Goal: Check status

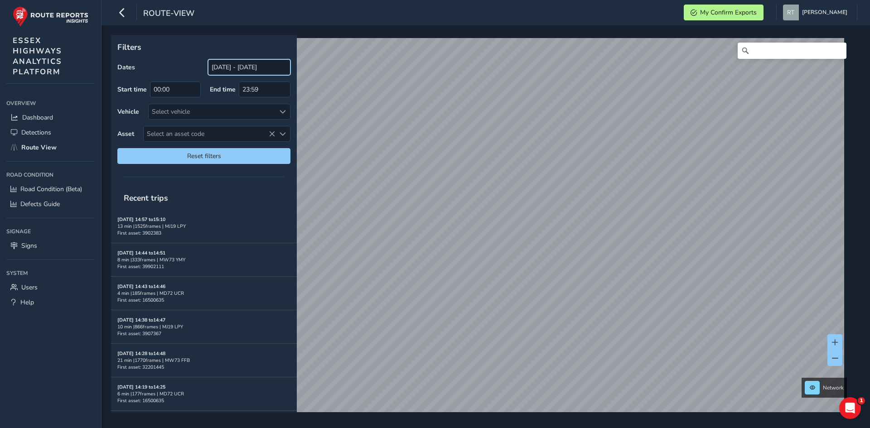
click at [225, 66] on input "[DATE] - [DATE]" at bounding box center [249, 67] width 82 height 16
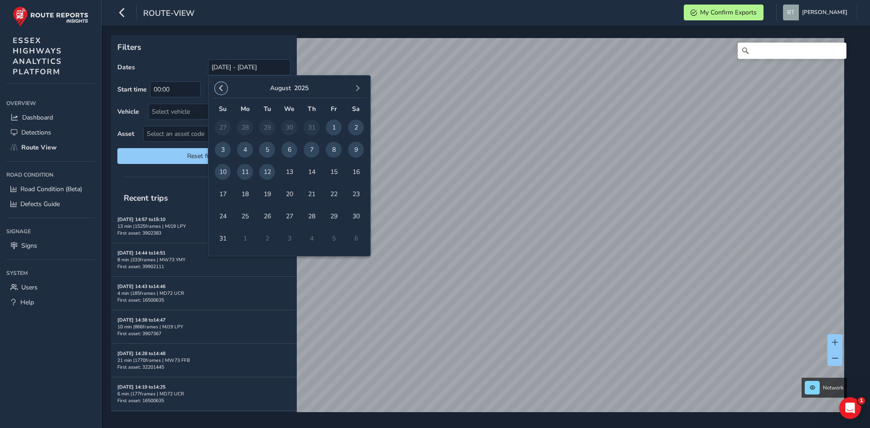
click at [218, 87] on span "button" at bounding box center [221, 88] width 6 height 6
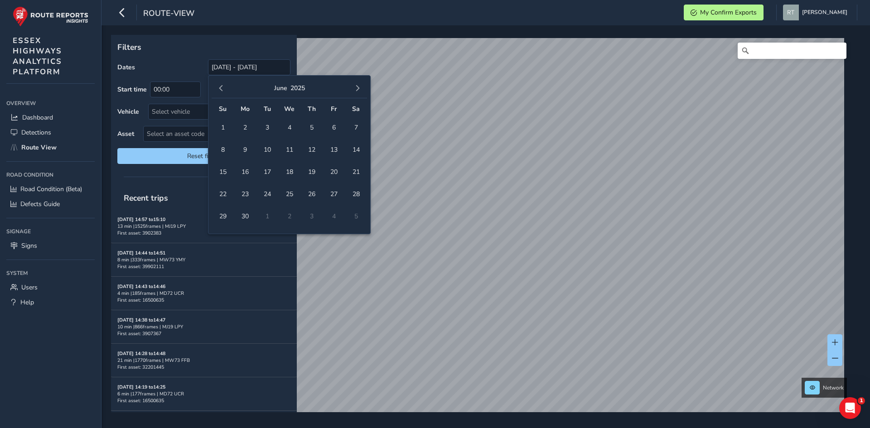
click at [218, 87] on span "button" at bounding box center [221, 88] width 6 height 6
click at [220, 86] on span "button" at bounding box center [221, 88] width 6 height 6
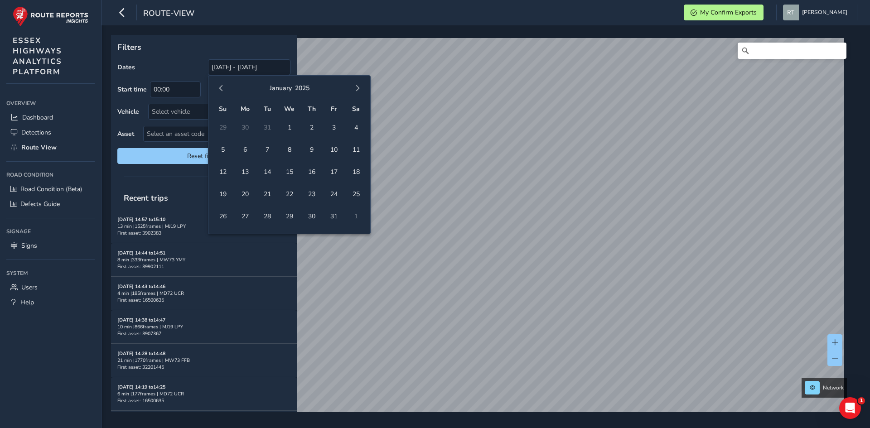
click at [220, 86] on span "button" at bounding box center [221, 88] width 6 height 6
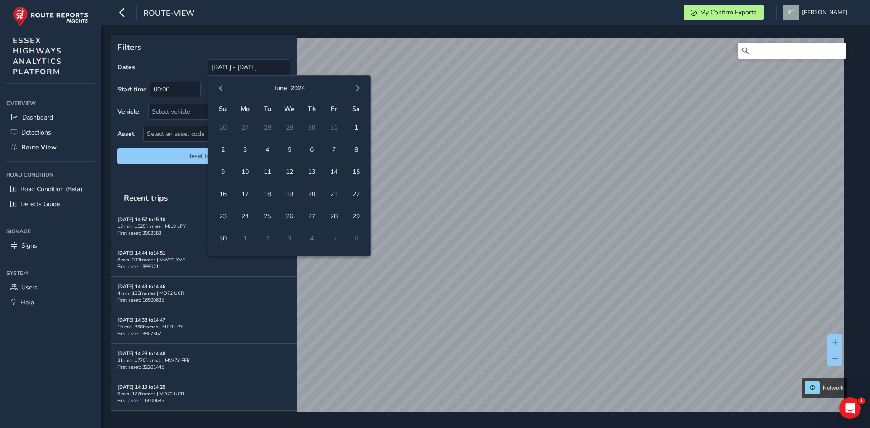
click at [220, 86] on span "button" at bounding box center [221, 88] width 6 height 6
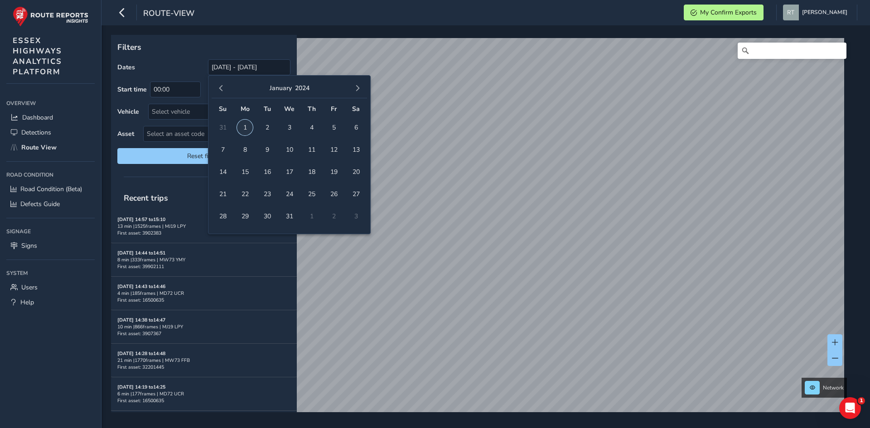
click at [246, 124] on span "1" at bounding box center [245, 128] width 16 height 16
click at [358, 90] on span "button" at bounding box center [357, 88] width 6 height 6
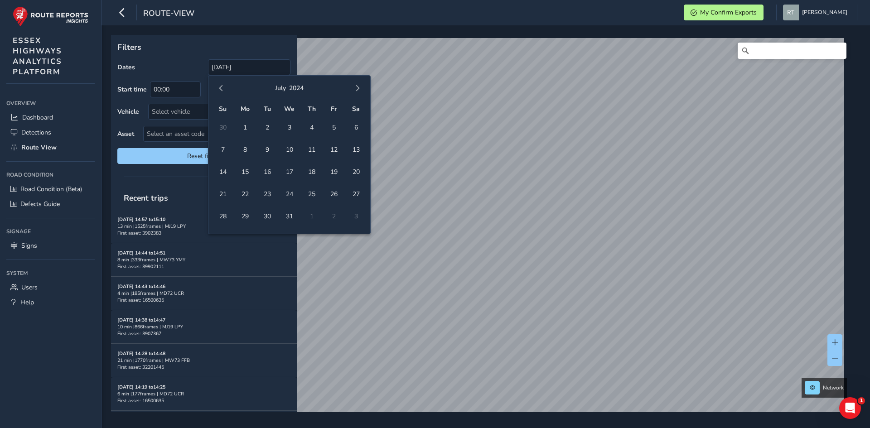
click at [358, 90] on span "button" at bounding box center [357, 88] width 6 height 6
click at [357, 86] on span "button" at bounding box center [357, 88] width 6 height 6
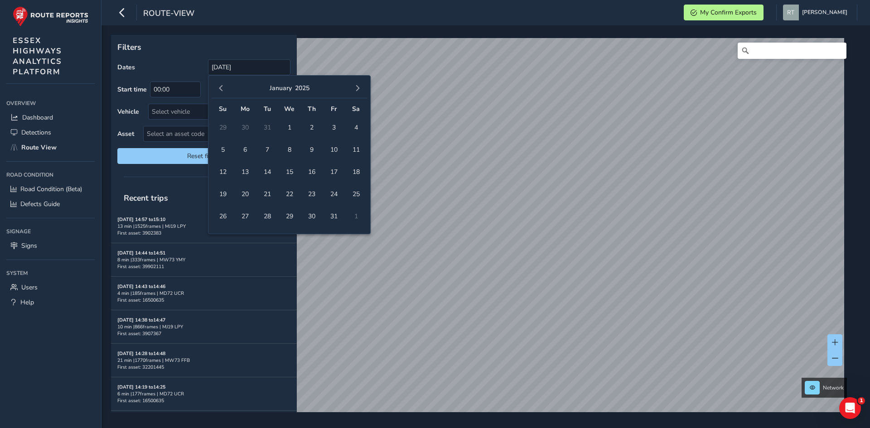
click at [357, 86] on span "button" at bounding box center [357, 88] width 6 height 6
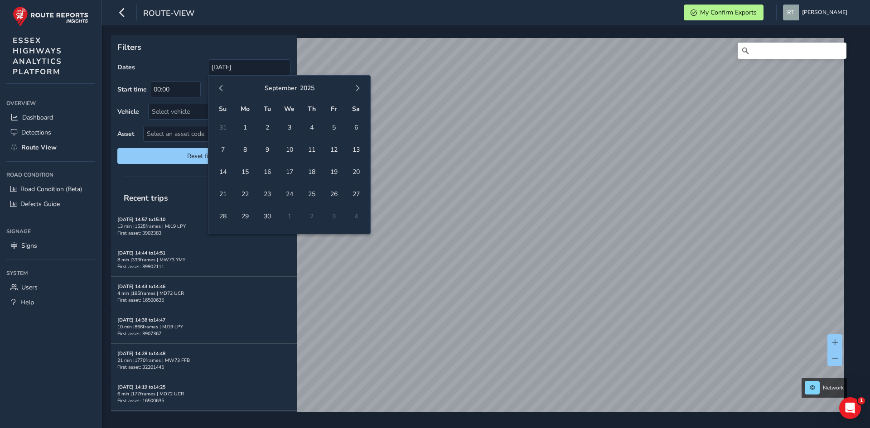
click at [357, 86] on span "button" at bounding box center [357, 88] width 6 height 6
click at [227, 90] on button "button" at bounding box center [221, 88] width 13 height 13
click at [359, 127] on span "6" at bounding box center [356, 128] width 16 height 16
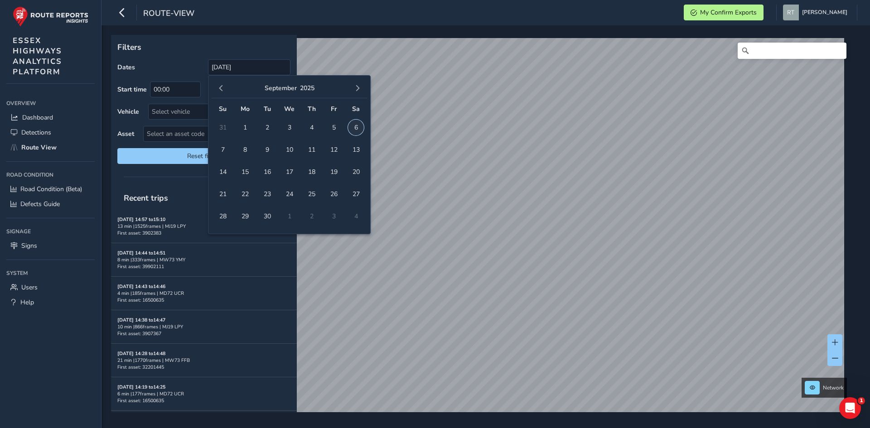
type input "[DATE] - [DATE]"
